Goal: Transaction & Acquisition: Purchase product/service

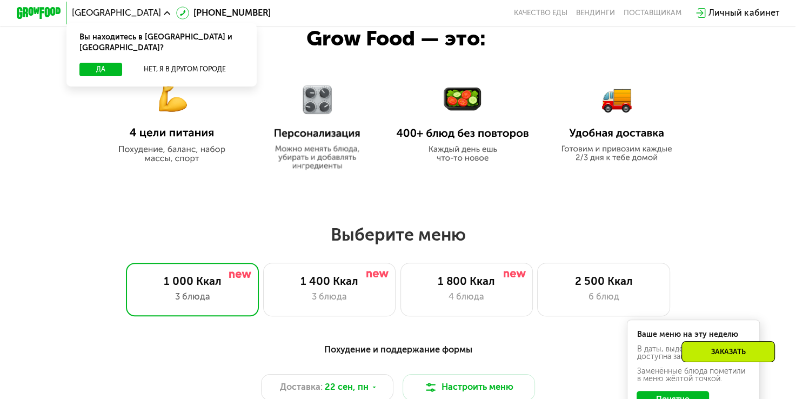
scroll to position [499, 0]
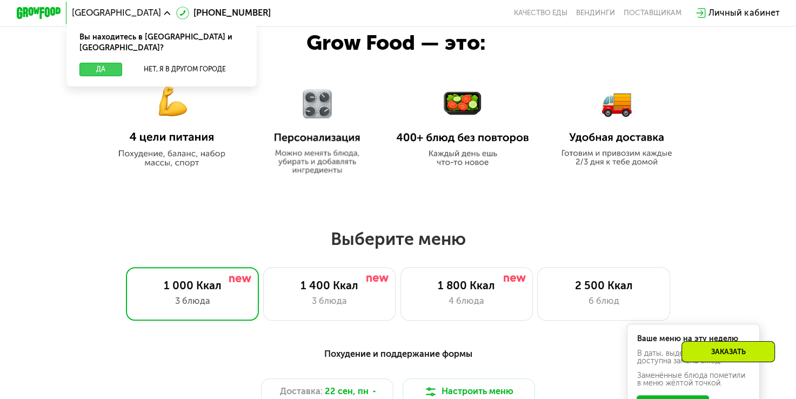
click at [101, 63] on button "Да" at bounding box center [100, 70] width 43 height 14
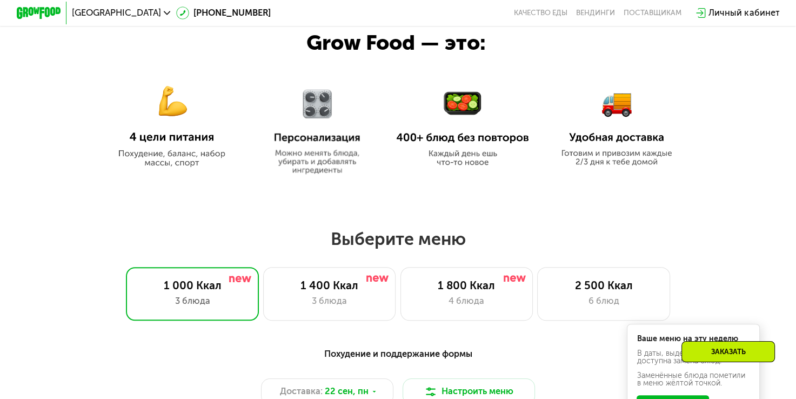
click at [176, 118] on img at bounding box center [171, 119] width 133 height 96
click at [332, 291] on div "1 400 Ккал" at bounding box center [329, 286] width 110 height 14
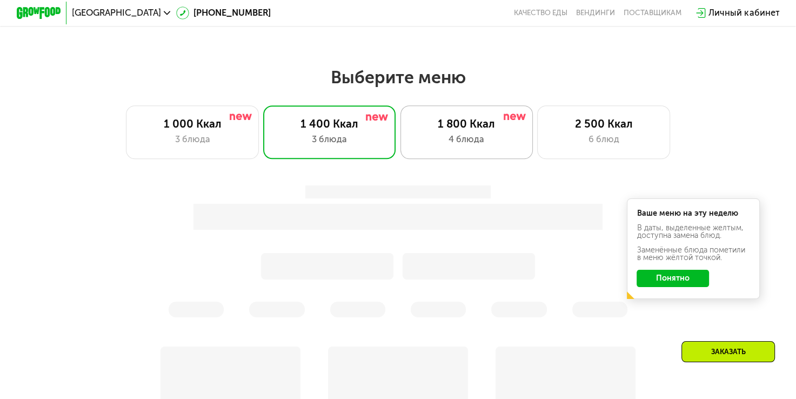
scroll to position [661, 0]
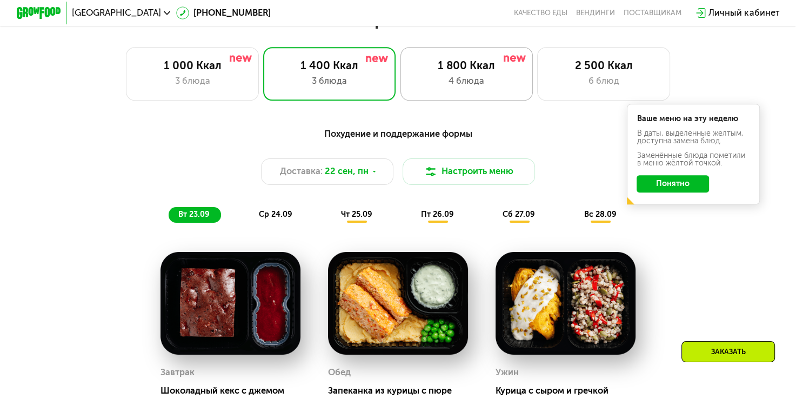
click at [453, 72] on div "1 800 Ккал" at bounding box center [467, 66] width 110 height 14
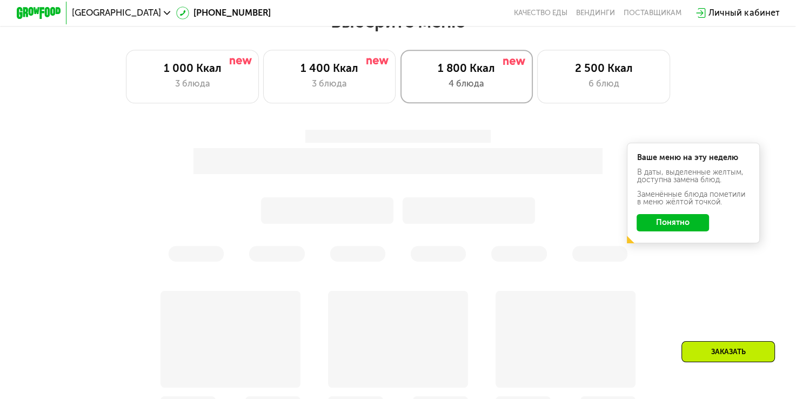
scroll to position [716, 0]
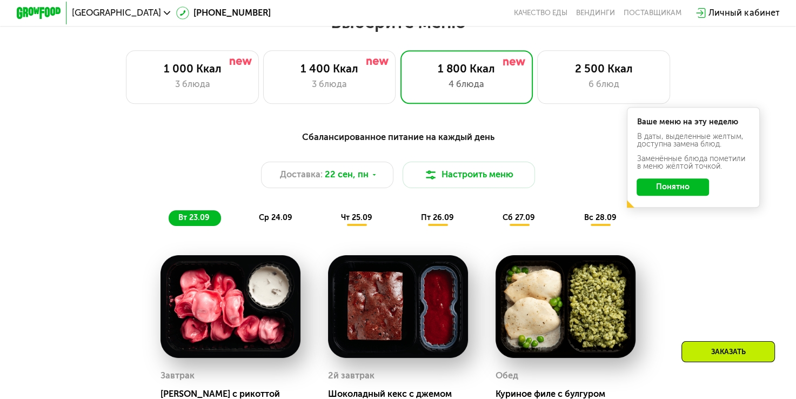
click at [678, 194] on button "Понятно" at bounding box center [673, 187] width 72 height 18
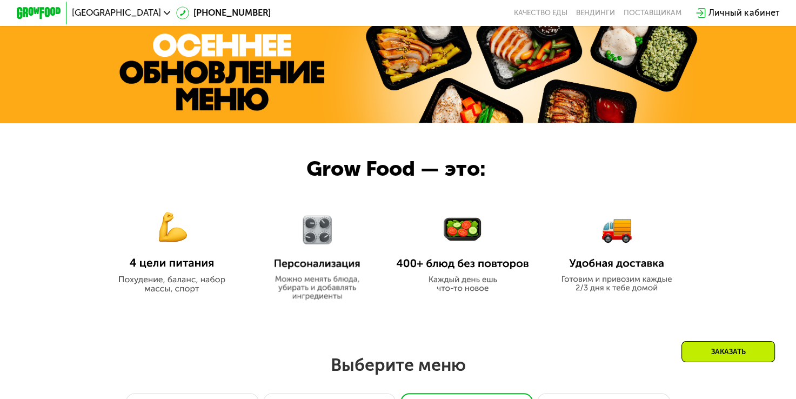
scroll to position [383, 0]
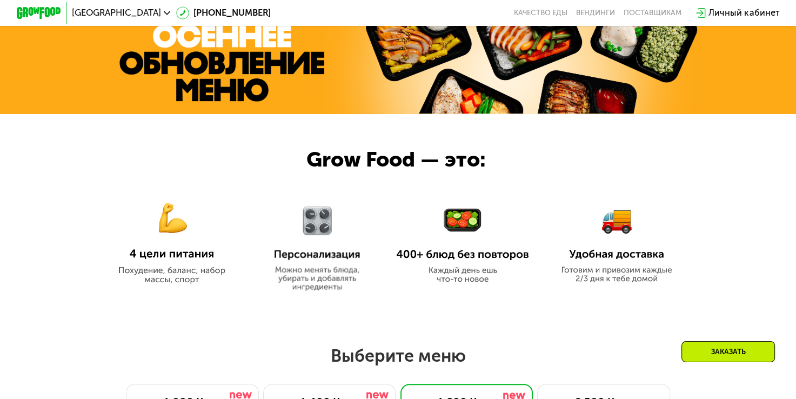
click at [744, 15] on div "Личный кабинет" at bounding box center [743, 13] width 71 height 14
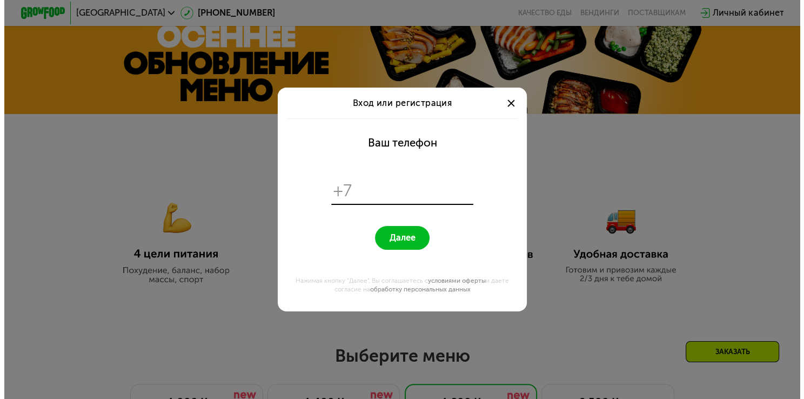
scroll to position [0, 0]
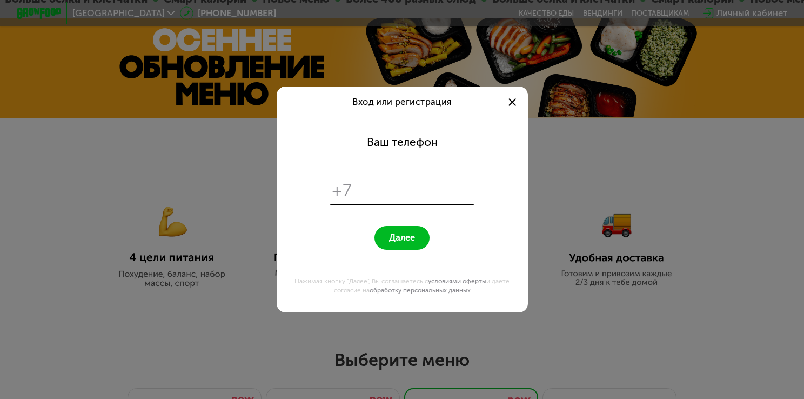
type input "*"
type input "**********"
click at [413, 235] on span "Далее" at bounding box center [402, 237] width 26 height 11
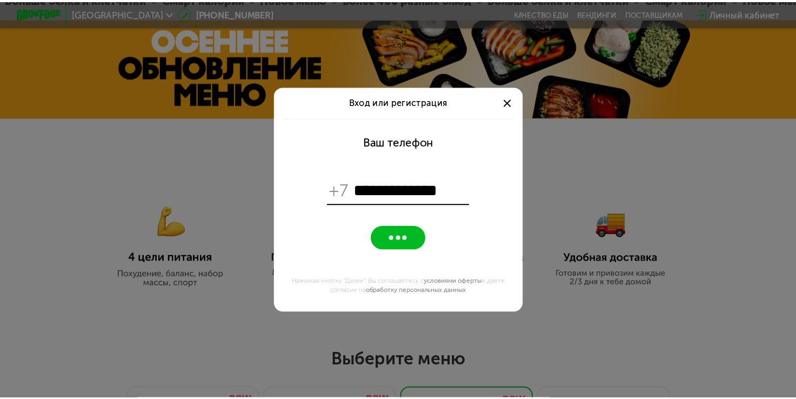
scroll to position [383, 0]
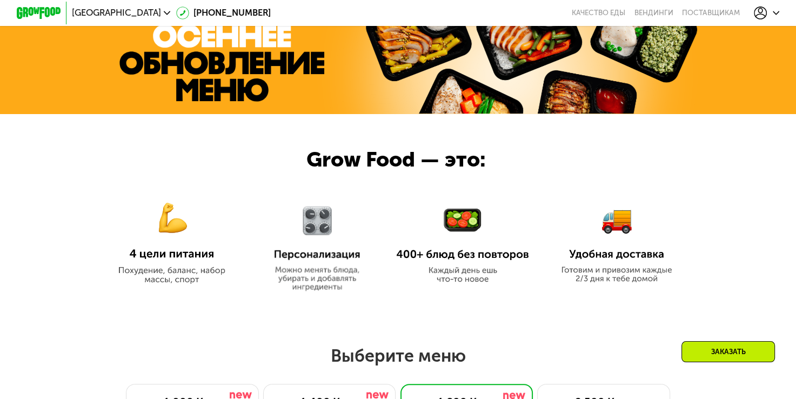
click at [767, 12] on icon at bounding box center [761, 13] width 14 height 14
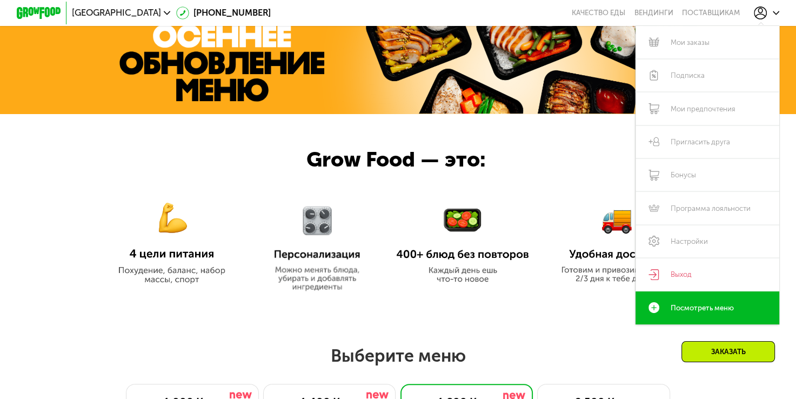
click at [95, 180] on div at bounding box center [398, 210] width 796 height 192
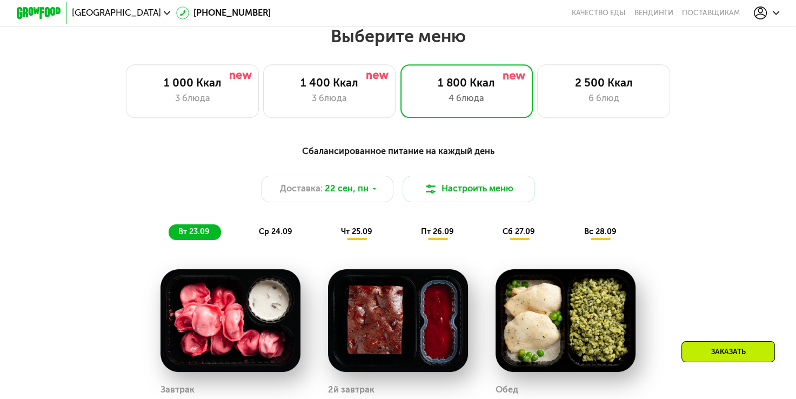
scroll to position [571, 0]
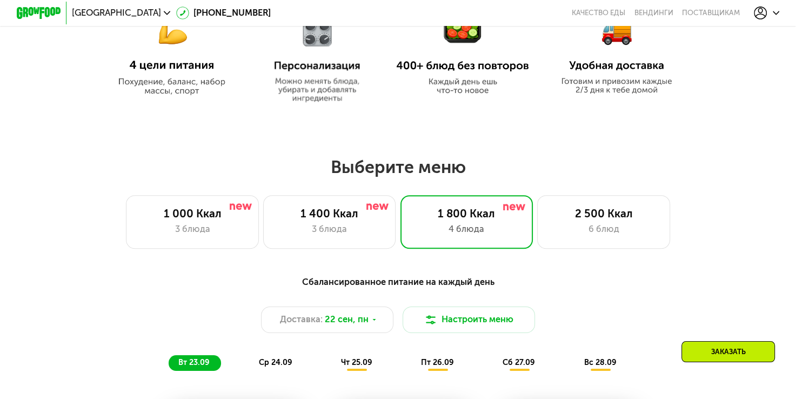
click at [760, 15] on use at bounding box center [761, 12] width 14 height 13
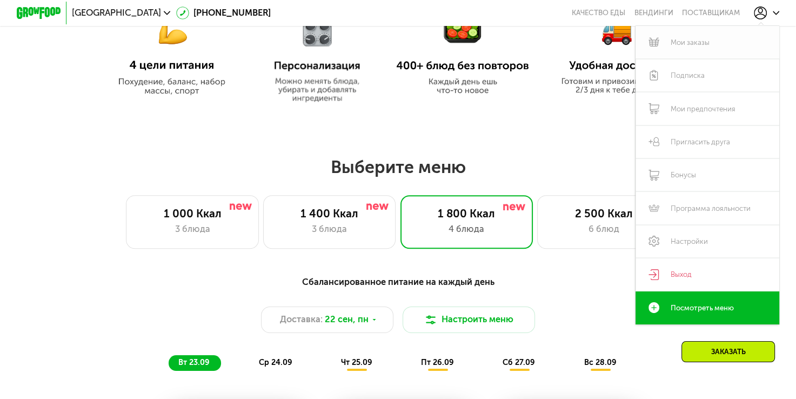
click at [698, 46] on link "Мои заказы" at bounding box center [707, 42] width 144 height 33
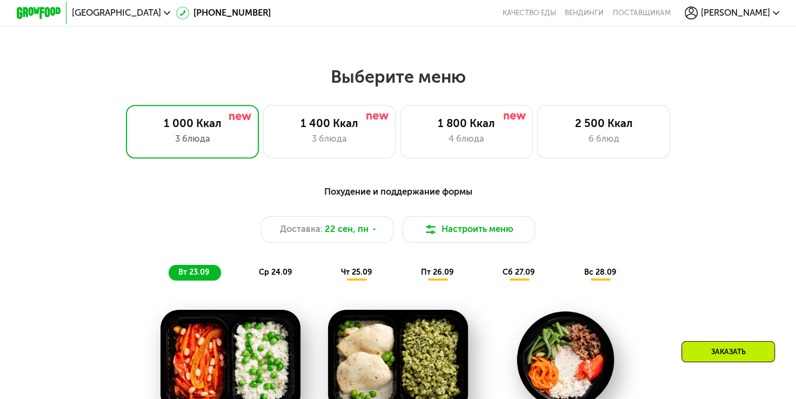
scroll to position [657, 0]
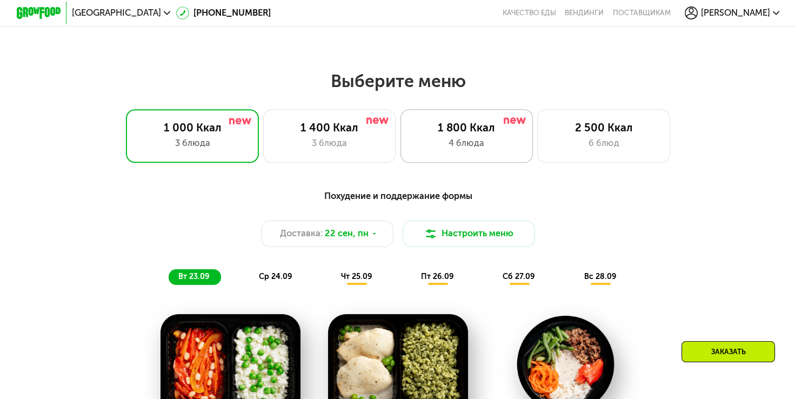
click at [445, 144] on div "4 блюда" at bounding box center [467, 144] width 110 height 14
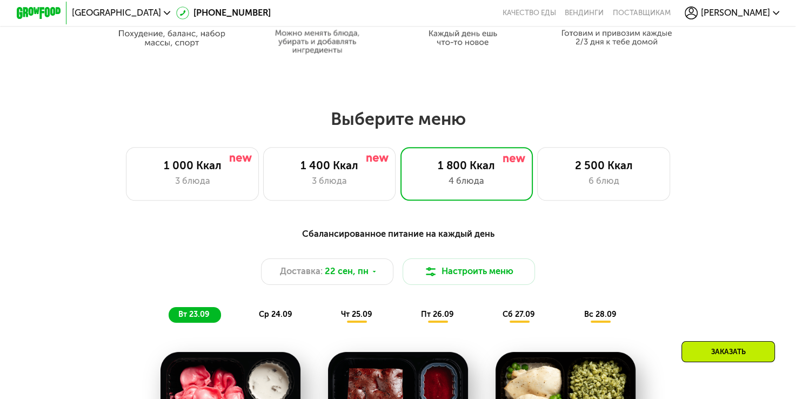
scroll to position [680, 0]
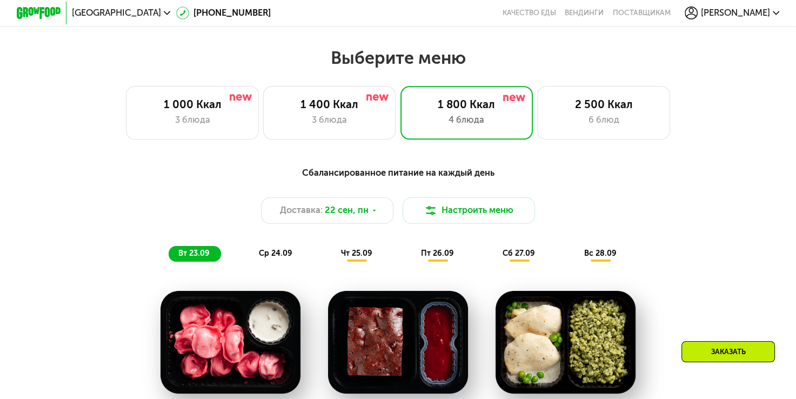
click at [760, 11] on span "[PERSON_NAME]" at bounding box center [735, 13] width 69 height 9
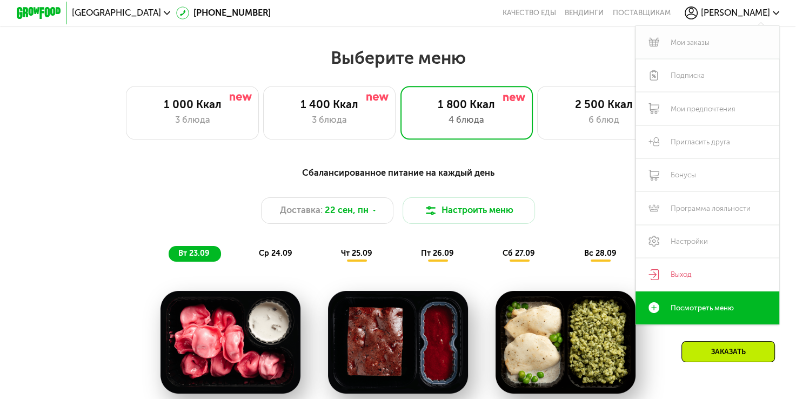
click at [694, 45] on link "Мои заказы" at bounding box center [707, 42] width 144 height 33
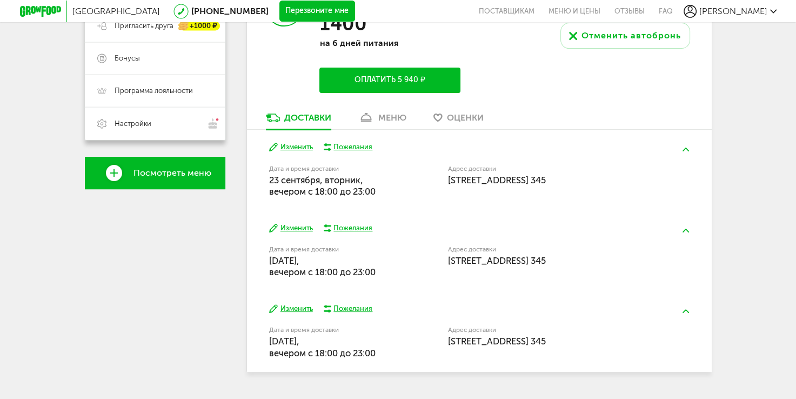
scroll to position [270, 0]
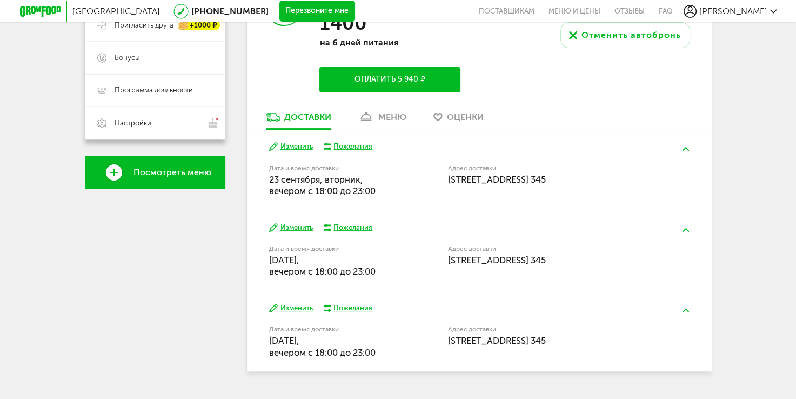
click at [389, 118] on div "меню" at bounding box center [392, 117] width 28 height 10
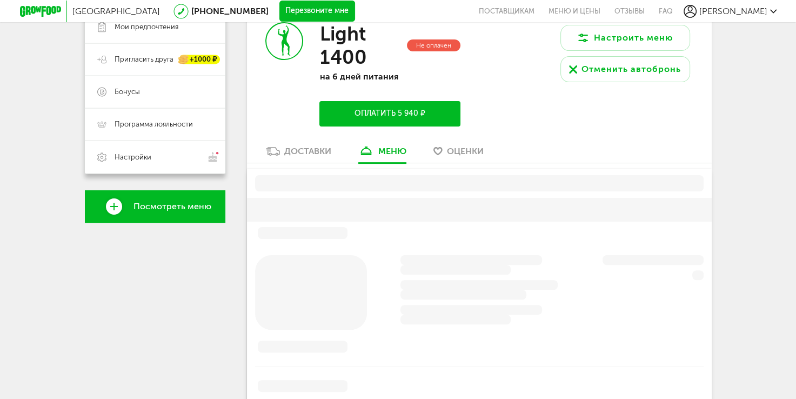
scroll to position [212, 0]
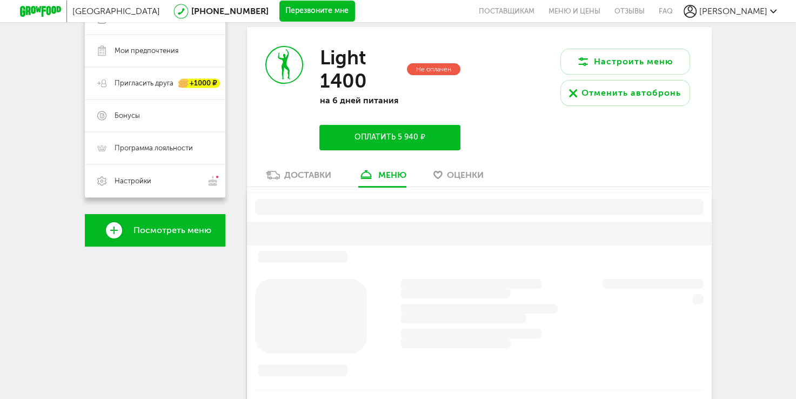
click at [296, 176] on div "Доставки" at bounding box center [307, 175] width 47 height 10
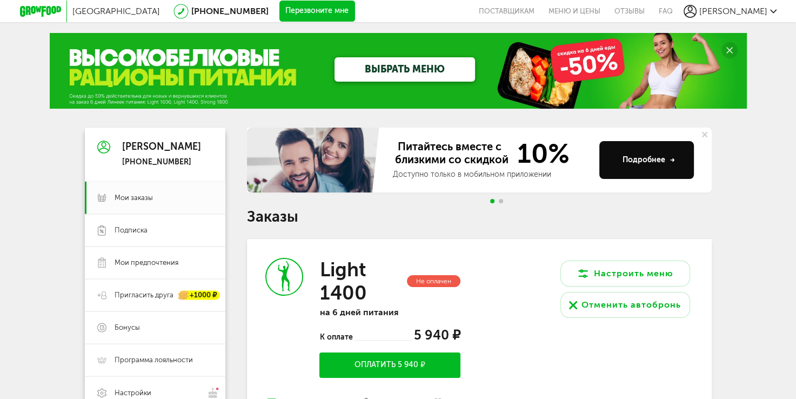
click at [726, 48] on circle at bounding box center [729, 50] width 16 height 16
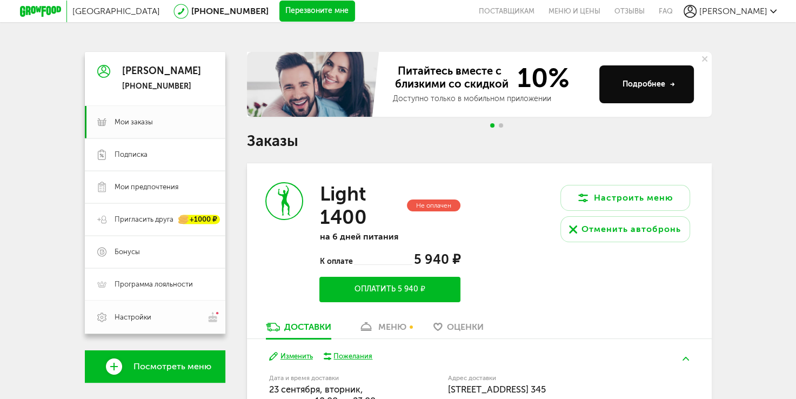
click at [210, 319] on img at bounding box center [213, 316] width 12 height 11
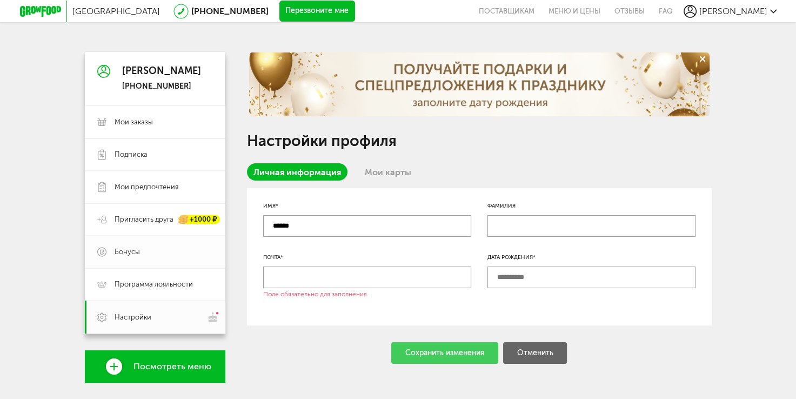
click at [129, 251] on span "Бонусы" at bounding box center [127, 252] width 25 height 10
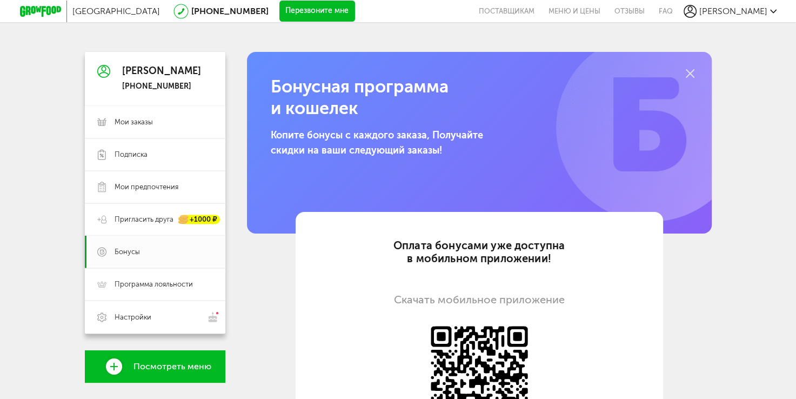
click at [691, 72] on use at bounding box center [690, 73] width 9 height 9
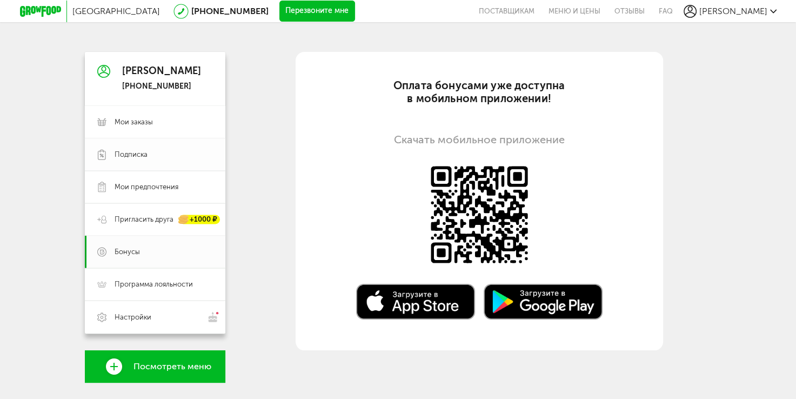
click at [142, 152] on span "Подписка" at bounding box center [131, 155] width 33 height 10
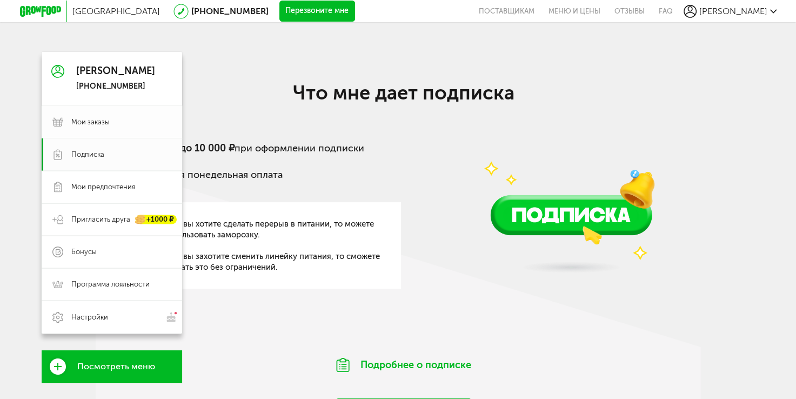
click at [113, 122] on span "Мои заказы" at bounding box center [121, 122] width 100 height 10
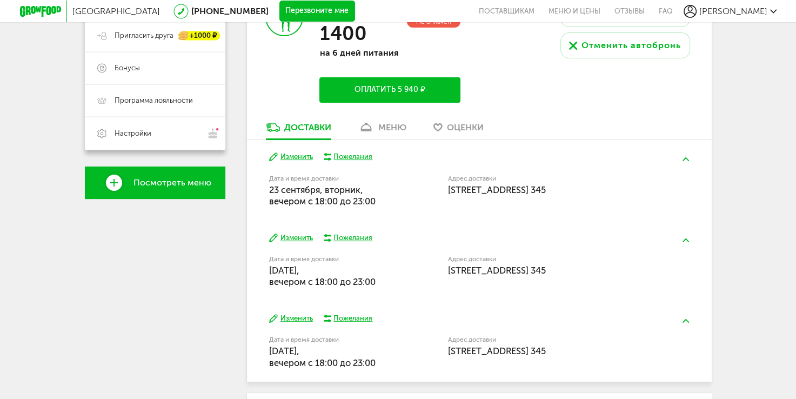
scroll to position [173, 0]
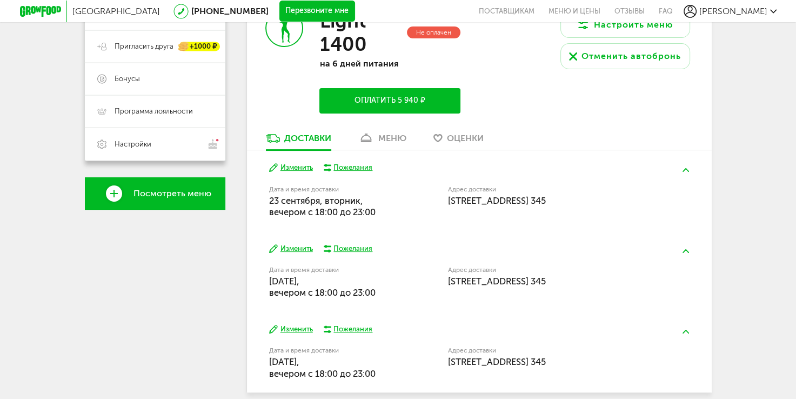
click at [403, 105] on button "Оплатить 5 940 ₽" at bounding box center [389, 100] width 140 height 25
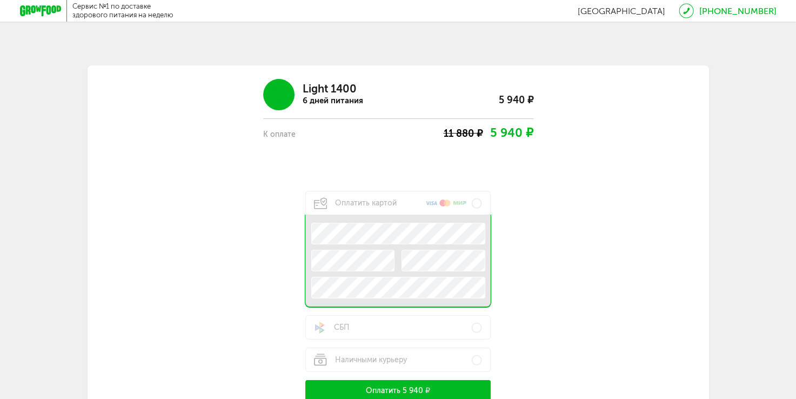
scroll to position [173, 0]
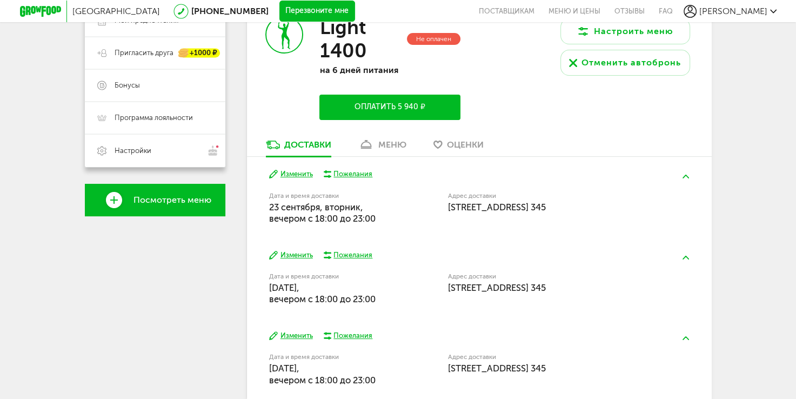
click at [380, 150] on link "меню" at bounding box center [382, 147] width 59 height 17
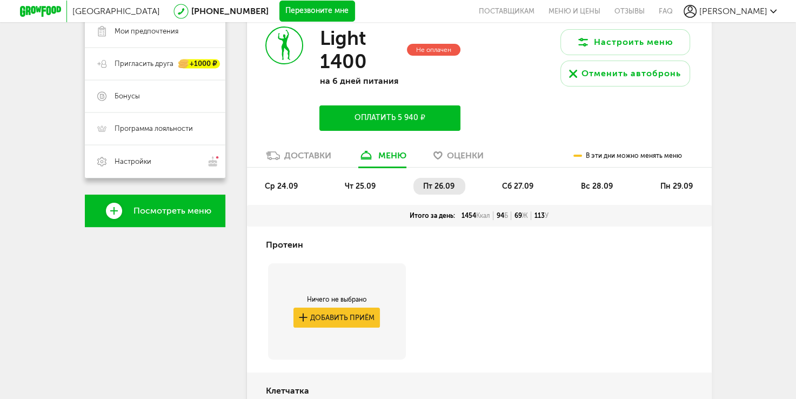
scroll to position [136, 0]
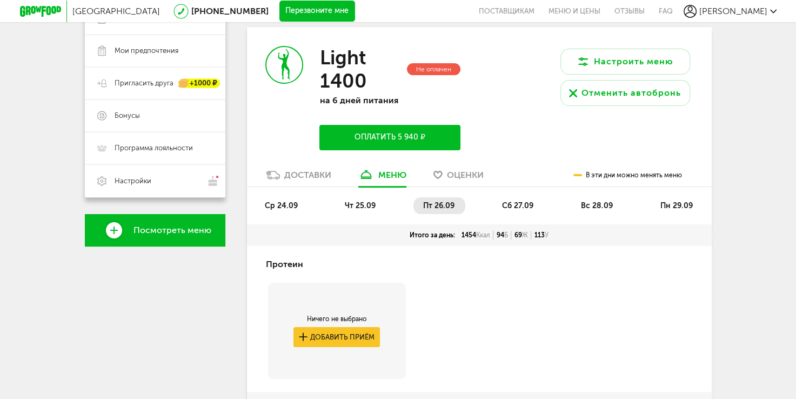
click at [513, 202] on span "сб 27.09" at bounding box center [517, 205] width 31 height 9
click at [597, 202] on span "вс 28.09" at bounding box center [597, 205] width 32 height 9
click at [518, 204] on span "сб 27.09" at bounding box center [517, 205] width 31 height 9
click at [441, 206] on span "пт 26.09" at bounding box center [438, 205] width 31 height 9
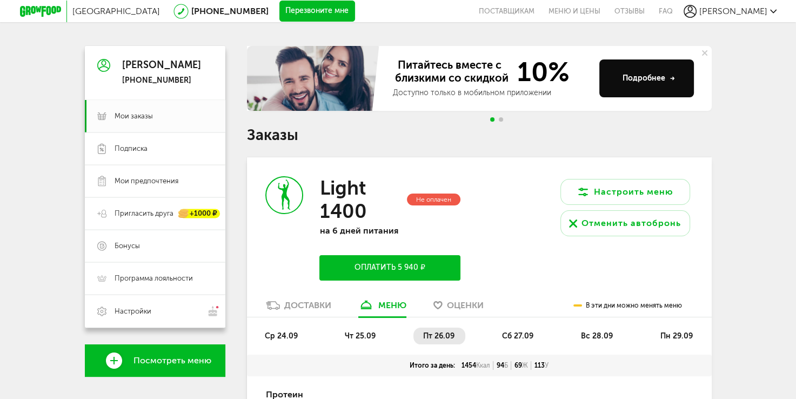
scroll to position [0, 0]
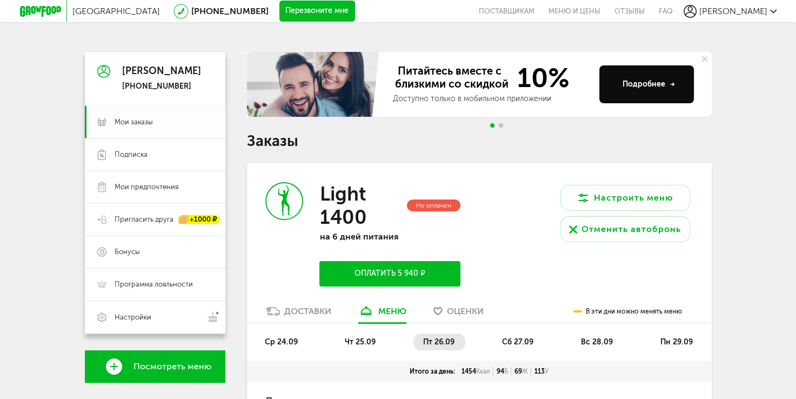
click at [135, 123] on span "Мои заказы" at bounding box center [134, 122] width 38 height 10
